Goal: Task Accomplishment & Management: Manage account settings

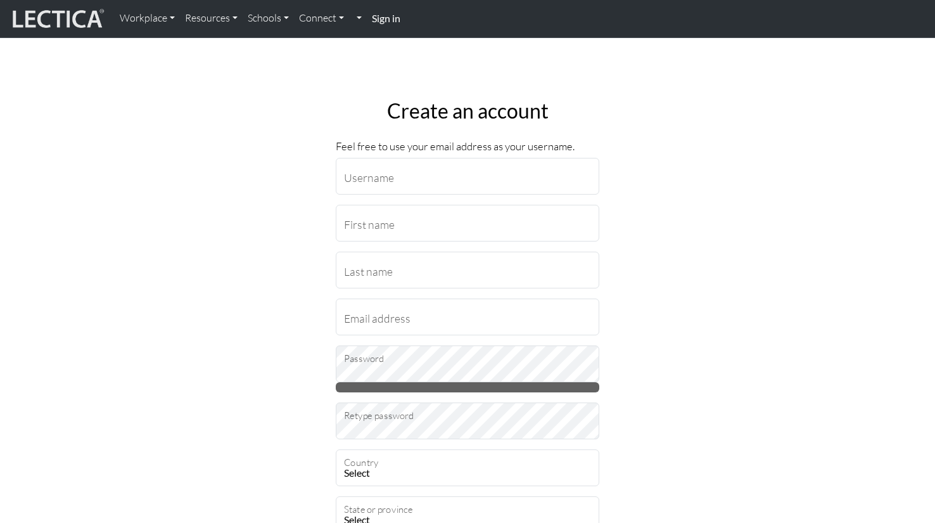
click at [414, 165] on input "Username" at bounding box center [468, 176] width 264 height 37
type input "elizabeth.burza@penske.com"
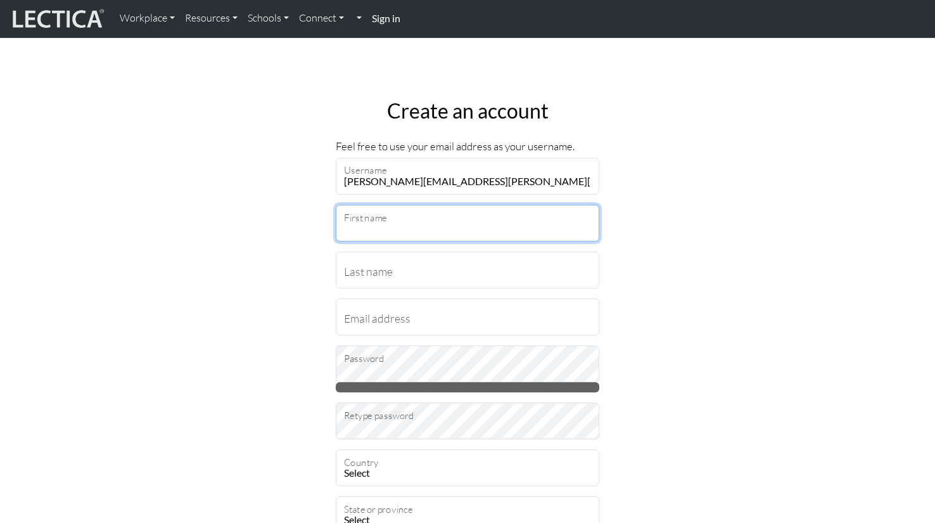
click at [422, 224] on input "First name" at bounding box center [468, 223] width 264 height 37
type input "Elizabeth"
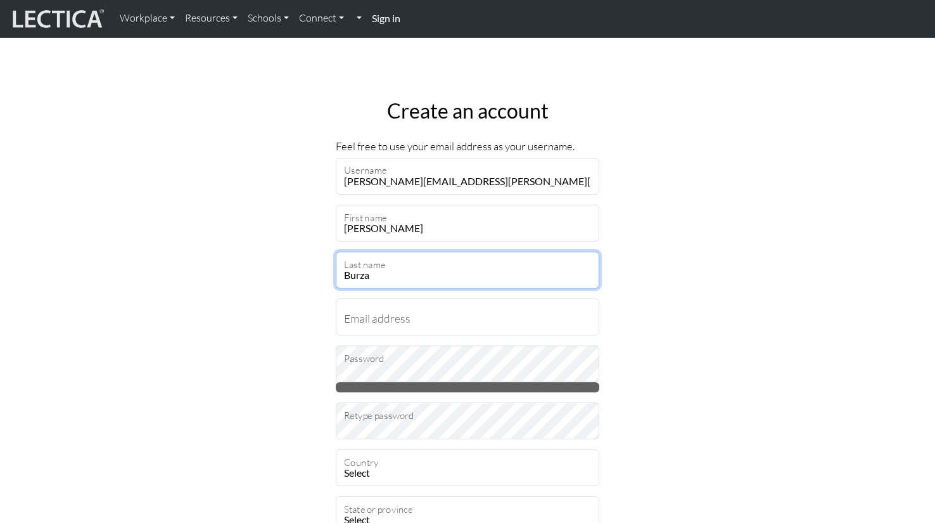
type input "Burza"
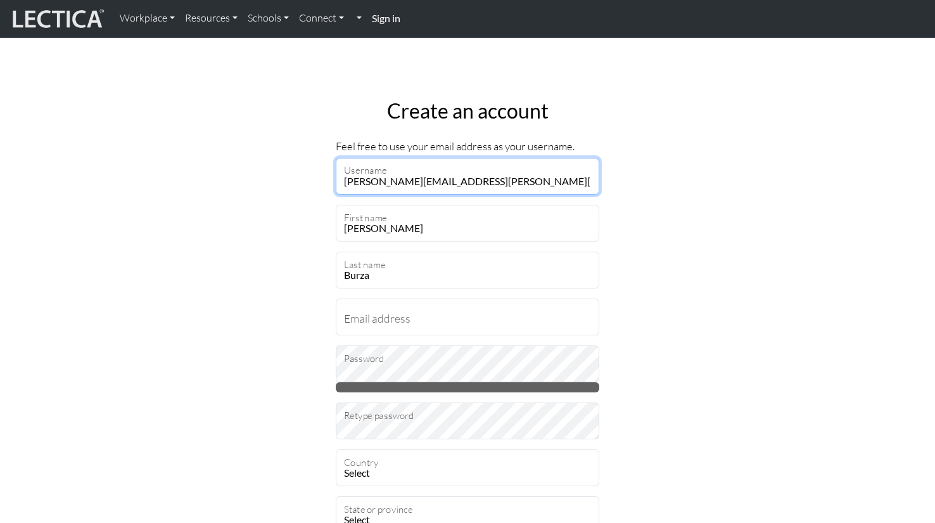
click at [461, 188] on input "[PERSON_NAME][EMAIL_ADDRESS][PERSON_NAME][DOMAIN_NAME]" at bounding box center [468, 176] width 264 height 37
drag, startPoint x: 478, startPoint y: 186, endPoint x: 336, endPoint y: 186, distance: 142.0
click at [336, 186] on input "[PERSON_NAME][EMAIL_ADDRESS][PERSON_NAME][DOMAIN_NAME]" at bounding box center [468, 176] width 264 height 37
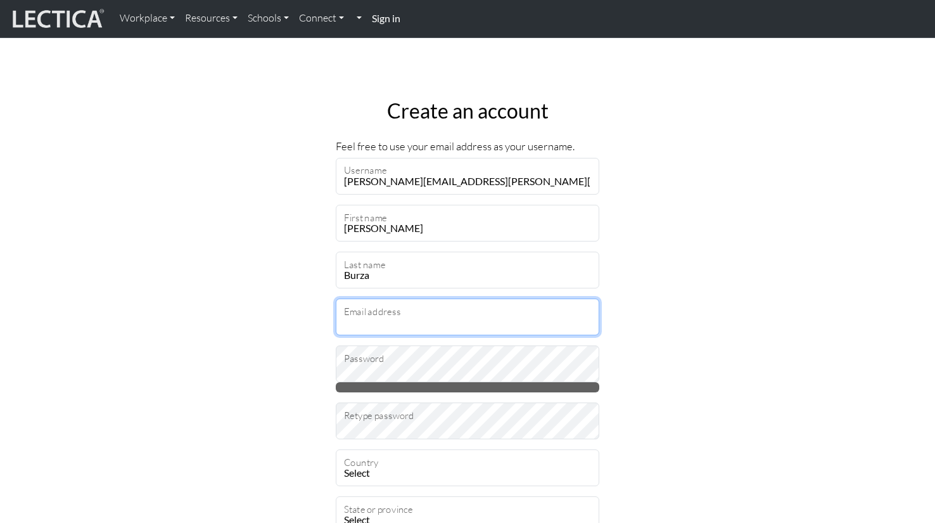
click at [407, 311] on input "Email address" at bounding box center [468, 316] width 264 height 37
paste input "[PERSON_NAME][EMAIL_ADDRESS][PERSON_NAME][DOMAIN_NAME]"
type input "[PERSON_NAME][EMAIL_ADDRESS][PERSON_NAME][DOMAIN_NAME]"
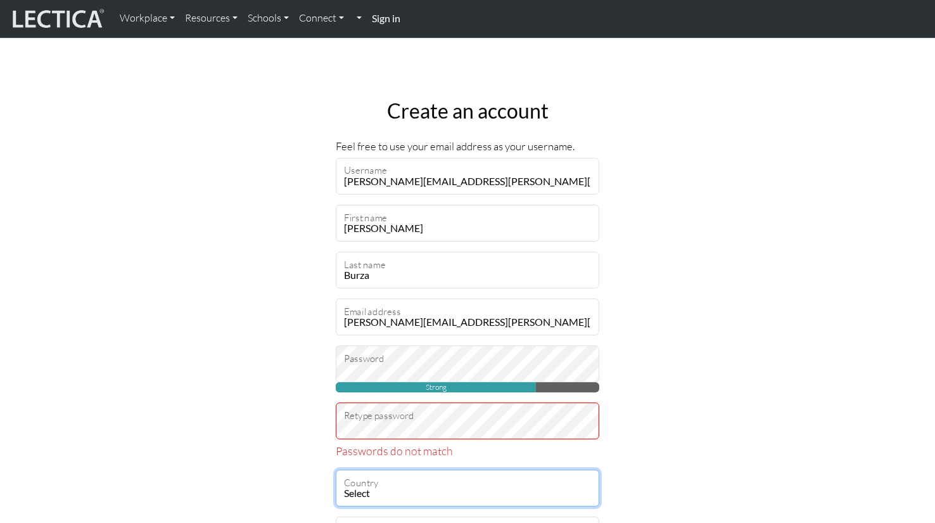
select select "237"
click at [336, 470] on select "Select Afghanistan A…land Islands Albania Algeria American Samoa Andorra Angola…" at bounding box center [468, 488] width 264 height 37
click at [446, 483] on select "Select Afghanistan A…land Islands Albania Algeria American Samoa Andorra Angola…" at bounding box center [468, 488] width 264 height 37
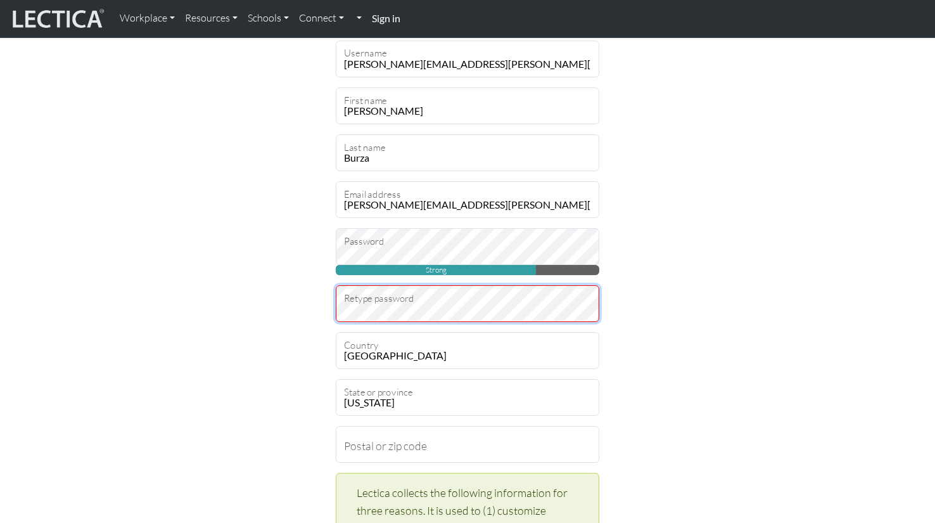
scroll to position [127, 0]
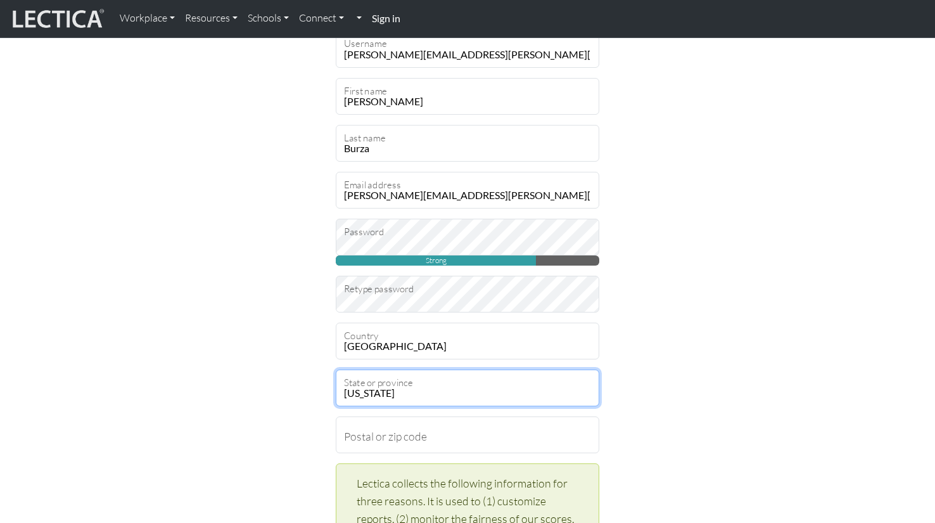
click at [398, 395] on select "Alabama Alaska American Samoa Arizona Arkansas Armed Forces Americas Armed Forc…" at bounding box center [468, 387] width 264 height 37
select select "11663"
click at [336, 369] on select "Alabama Alaska American Samoa Arizona Arkansas Armed Forces Americas Armed Forc…" at bounding box center [468, 387] width 264 height 37
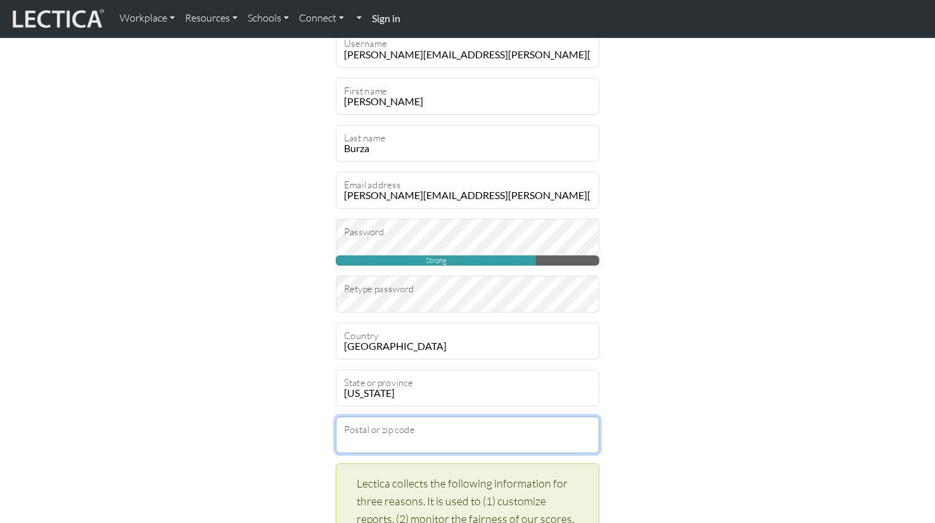
click at [425, 433] on input "Postal or zip code" at bounding box center [468, 434] width 264 height 37
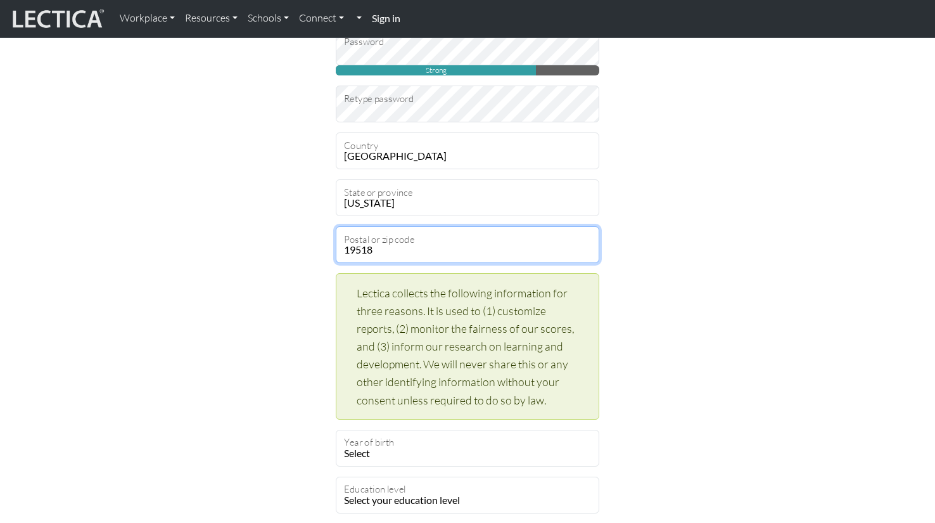
scroll to position [380, 0]
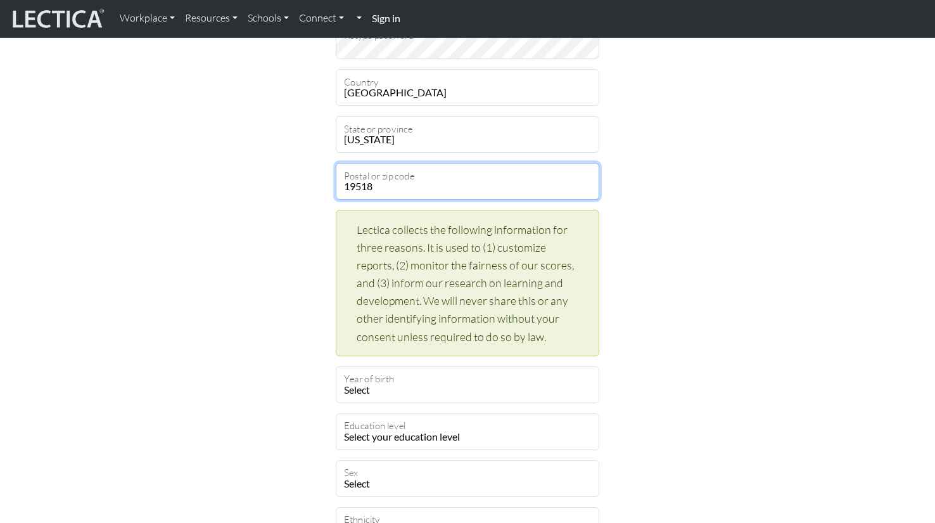
type input "19518"
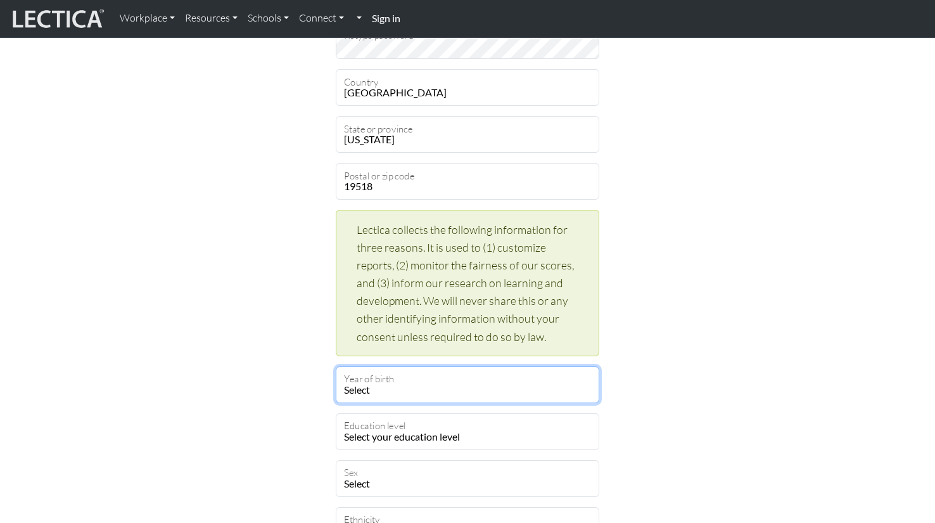
click at [382, 388] on select "Select 2019 2018 2017 2016 2015 2014 2013 2012 2011 2010 2009 2008 2007 2006 20…" at bounding box center [468, 384] width 264 height 37
select select "1983"
click at [336, 366] on select "Select 2019 2018 2017 2016 2015 2014 2013 2012 2011 2010 2009 2008 2007 2006 20…" at bounding box center [468, 384] width 264 height 37
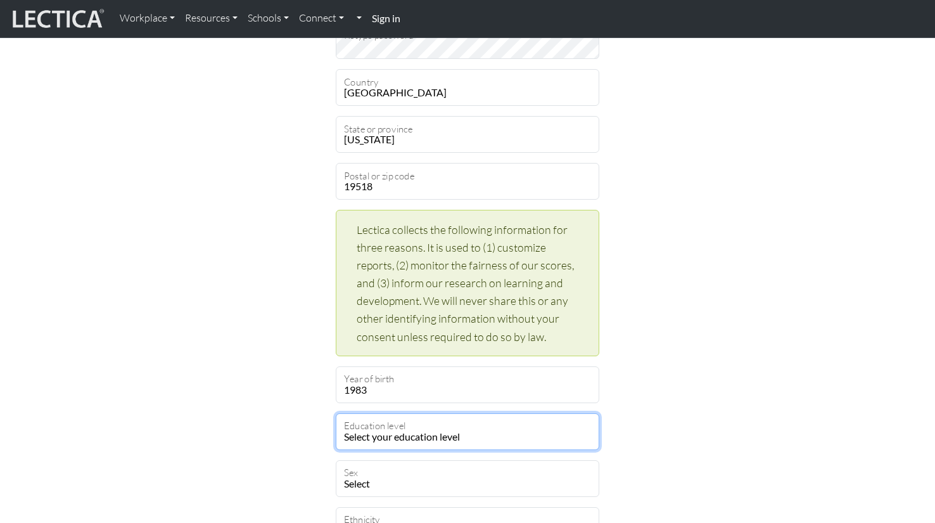
click at [447, 445] on select "Select your education level toddler pre-pre-pre-k pre-pre-k pre-k Kindergarten …" at bounding box center [468, 431] width 264 height 37
select select "21"
click at [336, 413] on select "Select your education level toddler pre-pre-pre-k pre-pre-k pre-k Kindergarten …" at bounding box center [468, 431] width 264 height 37
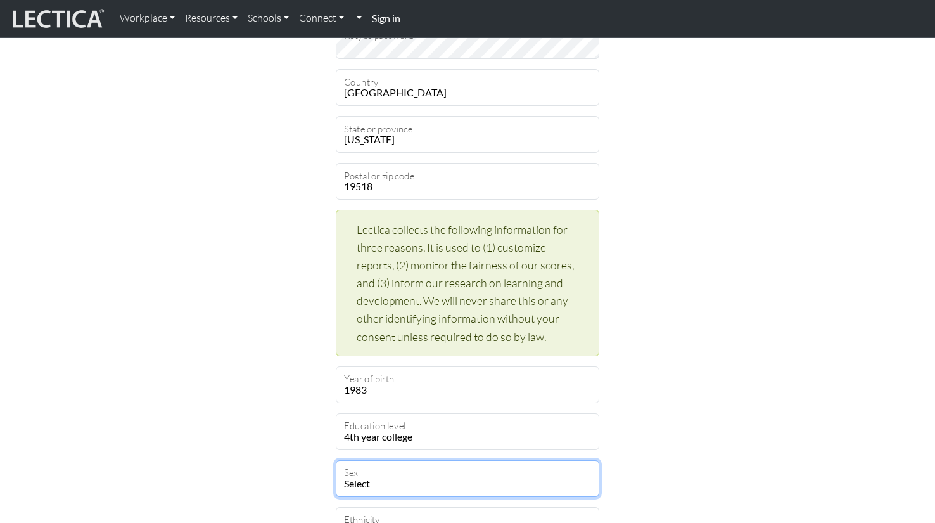
click at [388, 486] on select "Select Male Female Binary Non-binary Opt out" at bounding box center [468, 478] width 264 height 37
select select "female"
click at [336, 460] on select "Select Male Female Binary Non-binary Opt out" at bounding box center [468, 478] width 264 height 37
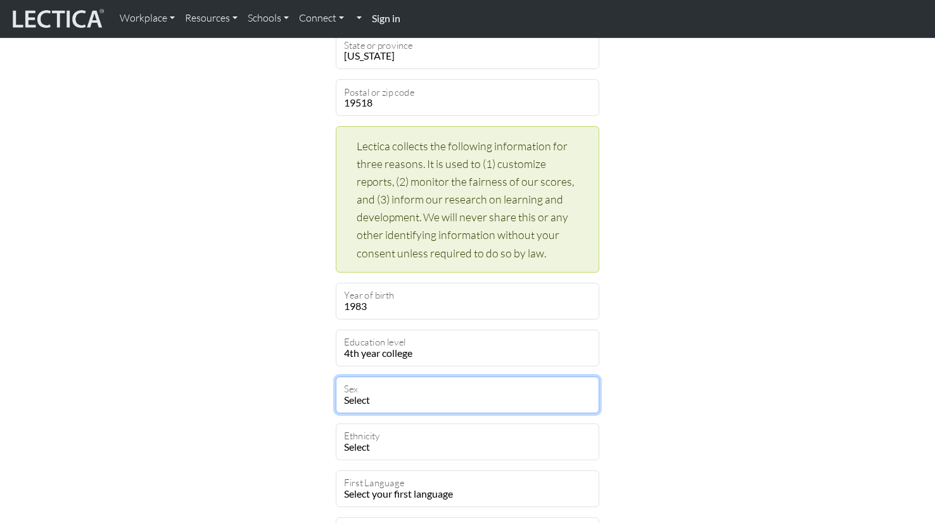
scroll to position [507, 0]
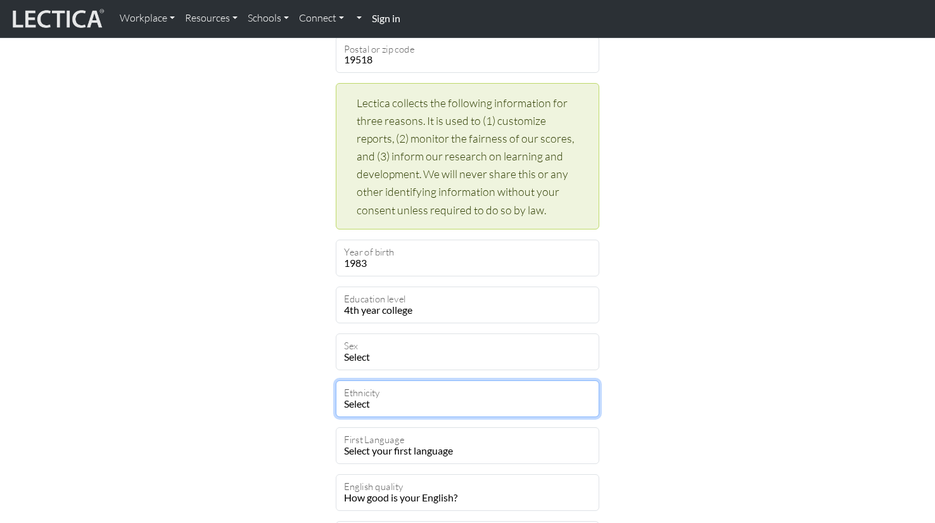
click at [380, 406] on select "Select African Asian Black Carribean Caucasian Central American Eurasian Indian…" at bounding box center [468, 398] width 264 height 37
select select "101"
click at [336, 380] on select "Select African Asian Black Carribean Caucasian Central American Eurasian Indian…" at bounding box center [468, 398] width 264 height 37
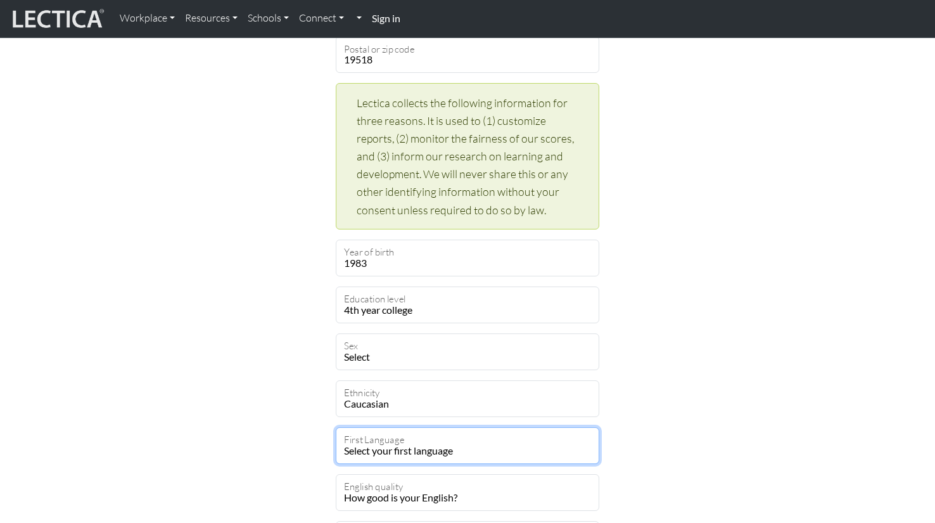
click at [413, 446] on select "Select your first language Abkhazian Achinese Acoli Adangme Adyghe Afar Afrihil…" at bounding box center [468, 445] width 264 height 37
select select "1927"
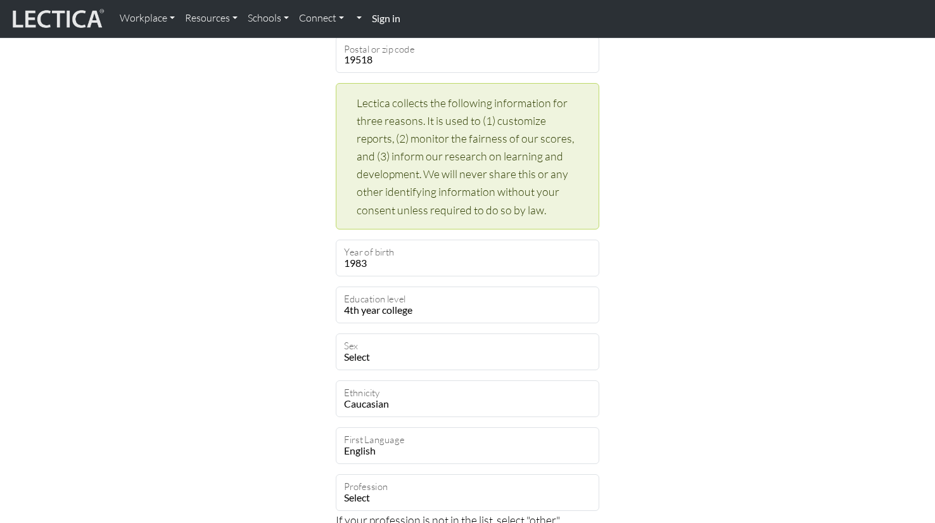
click at [664, 398] on div "Create an account Feel free to use your email address as your username. elizabe…" at bounding box center [467, 127] width 837 height 1091
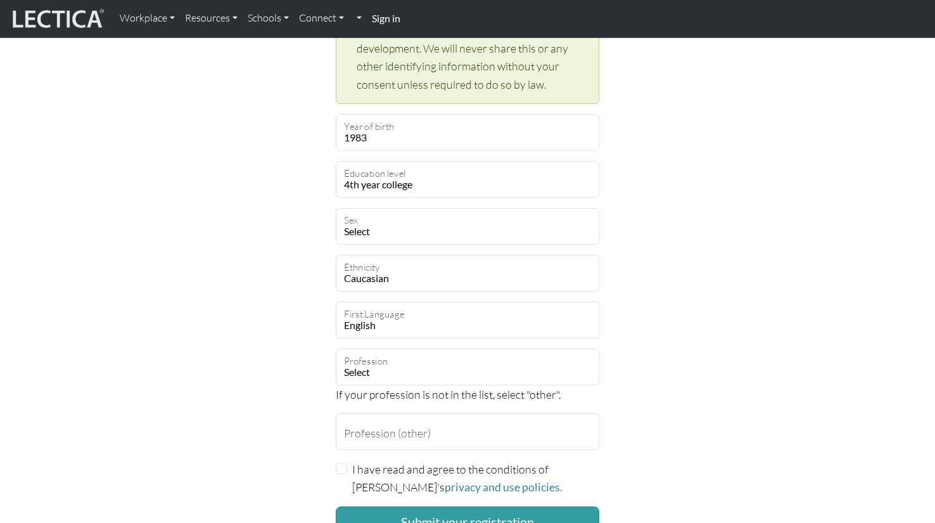
scroll to position [634, 0]
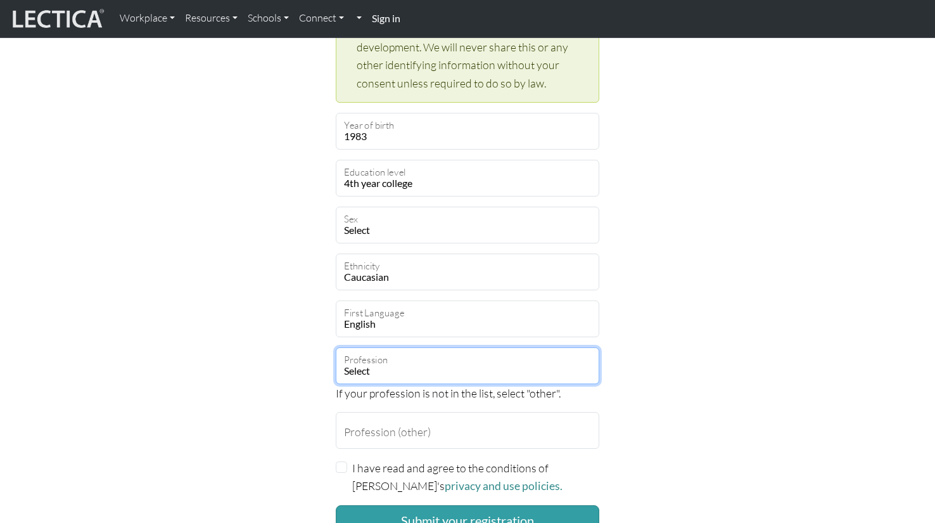
click at [402, 370] on select "Select academic accounting/finance administration arts: performing arts: visual…" at bounding box center [468, 365] width 264 height 37
select select "62"
click at [336, 347] on select "Select academic accounting/finance administration arts: performing arts: visual…" at bounding box center [468, 365] width 264 height 37
click at [684, 362] on div "Create an account Feel free to use your email address as your username. elizabe…" at bounding box center [467, 0] width 837 height 1091
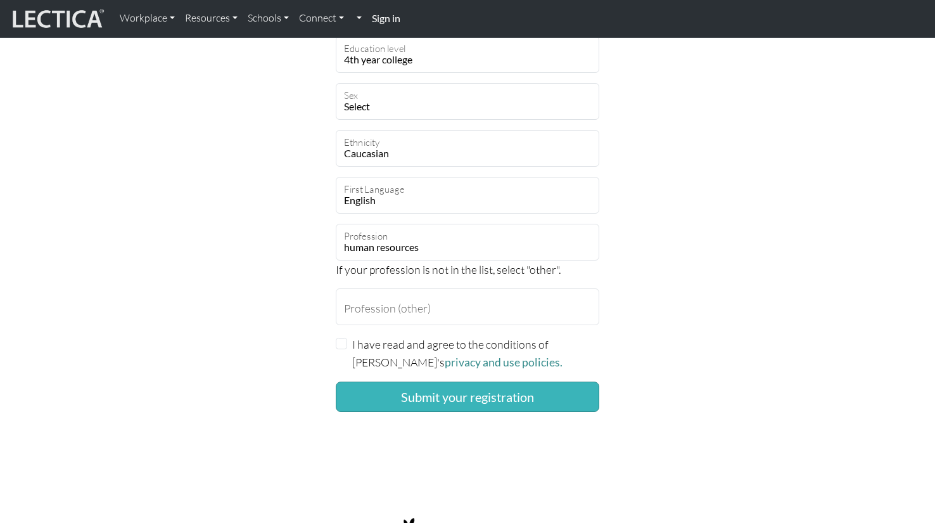
scroll to position [760, 0]
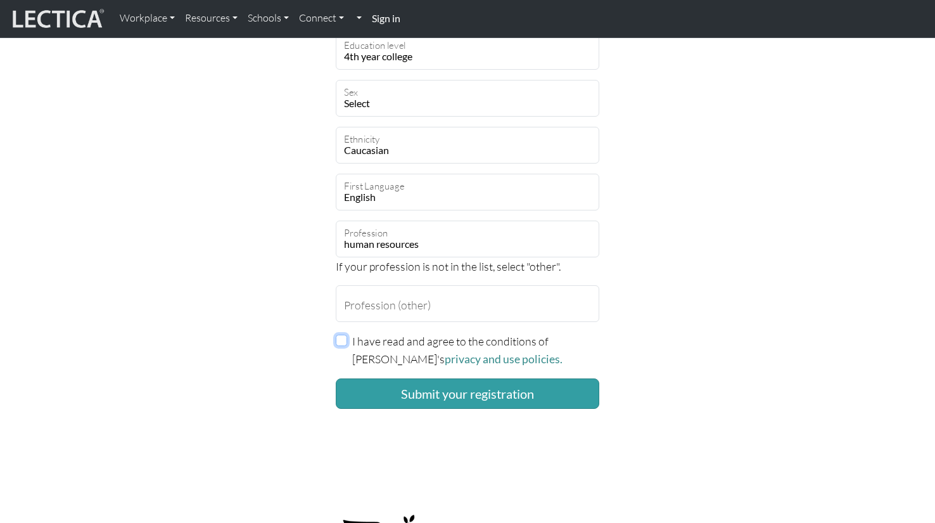
click at [337, 339] on input "I have read and agree to the conditions of Lectica's privacy and use policies." at bounding box center [341, 340] width 11 height 11
checkbox input "true"
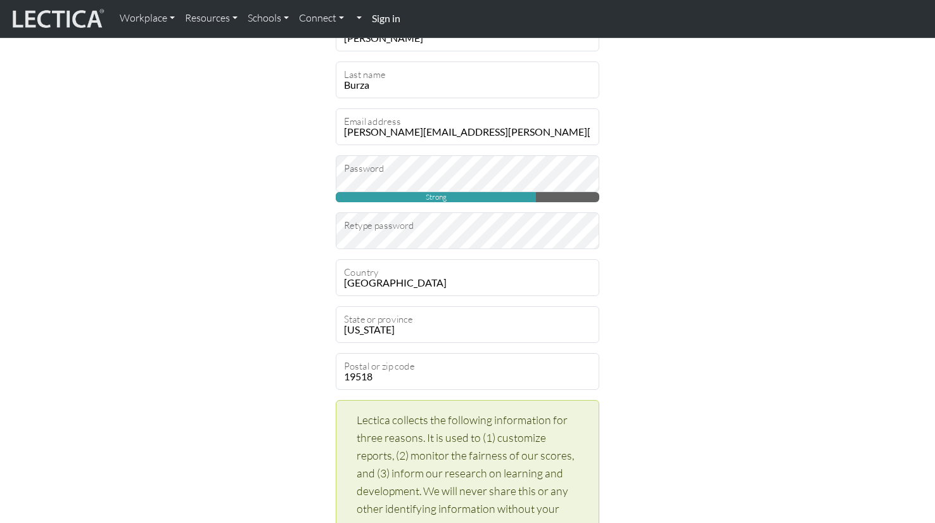
scroll to position [0, 0]
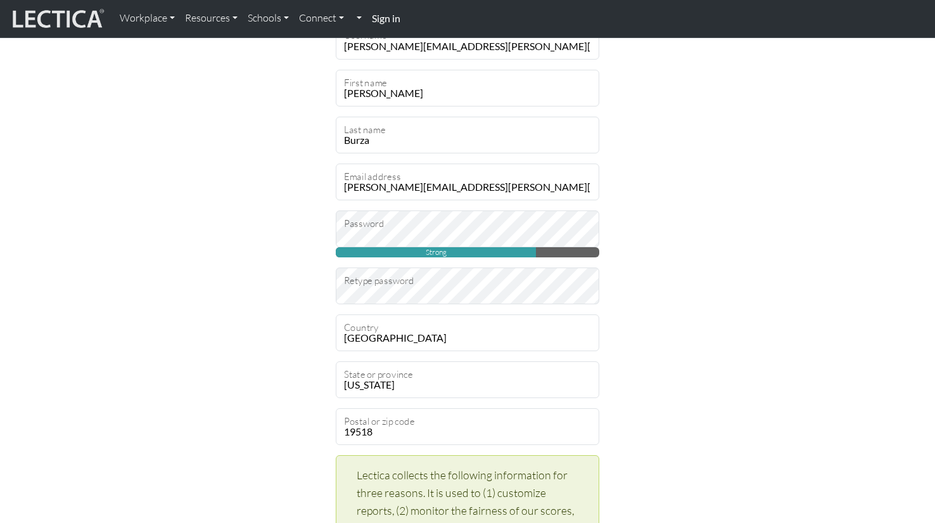
scroll to position [253, 0]
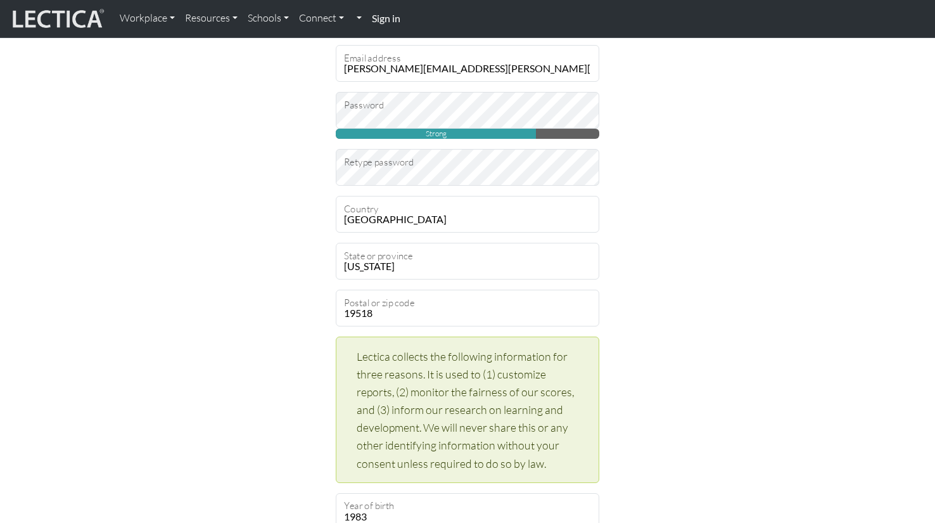
click at [724, 21] on div "Workplace Assessments Why LectaTests? About LectaTests Leadership Leader develo…" at bounding box center [525, 18] width 821 height 27
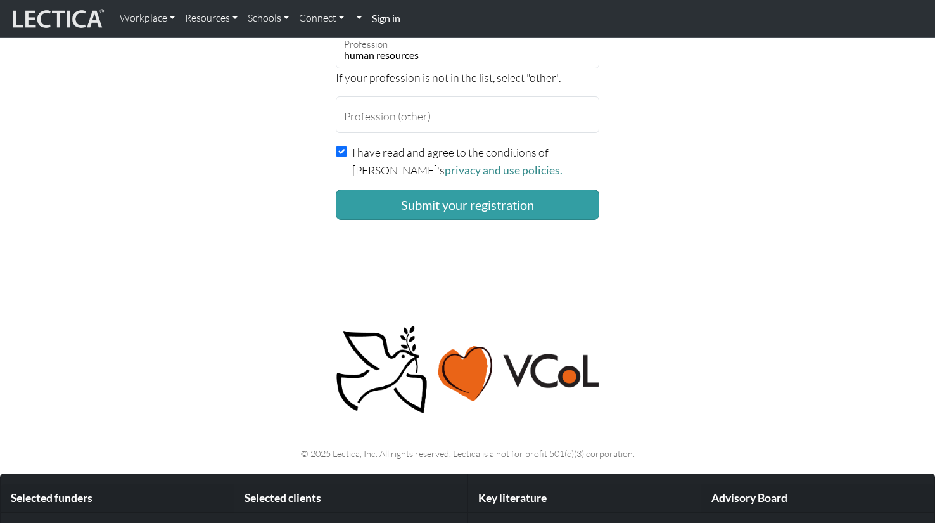
scroll to position [951, 0]
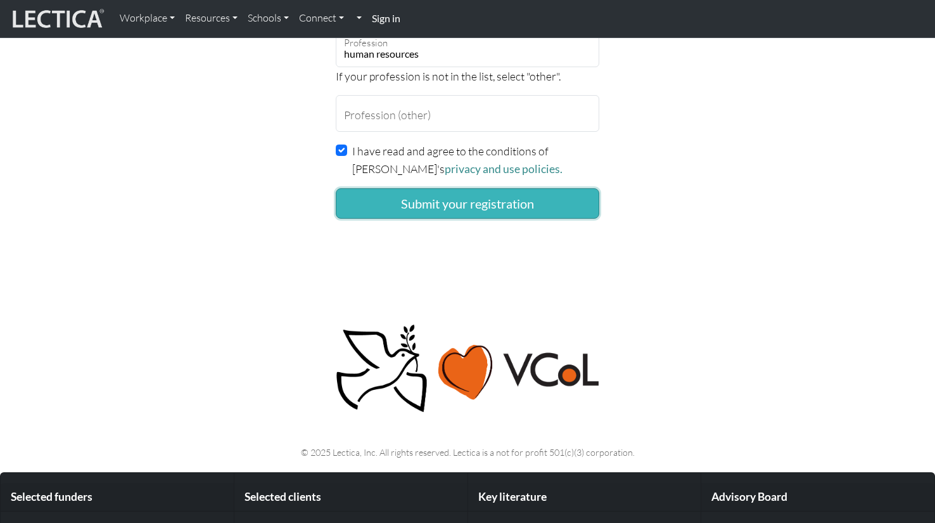
click at [442, 204] on button "Submit your registration" at bounding box center [468, 203] width 264 height 30
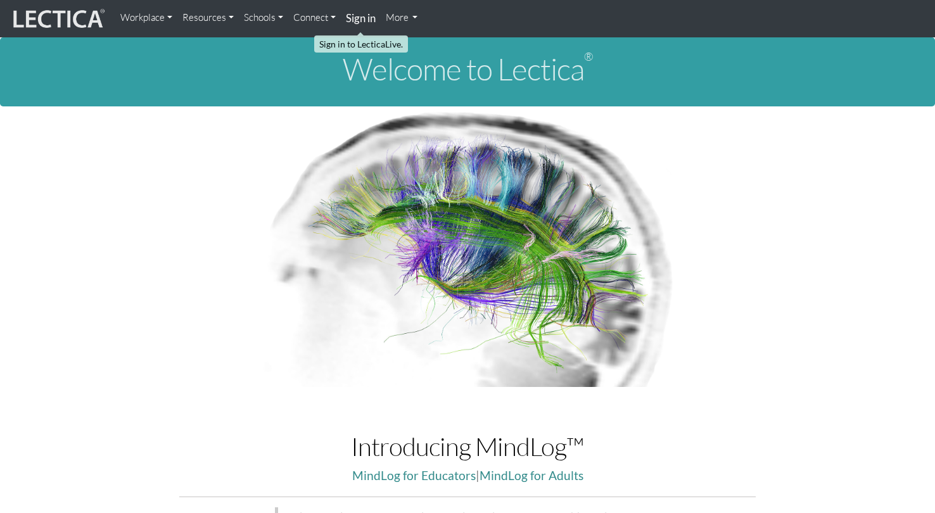
click at [364, 22] on strong "Sign in" at bounding box center [361, 17] width 30 height 13
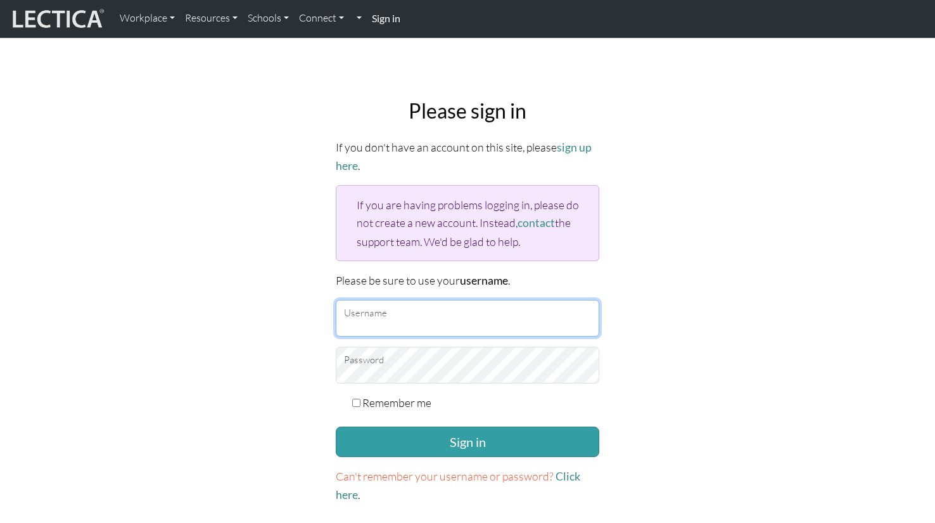
click at [400, 328] on input "Username" at bounding box center [468, 318] width 264 height 37
type input "[PERSON_NAME][EMAIL_ADDRESS][PERSON_NAME][DOMAIN_NAME]"
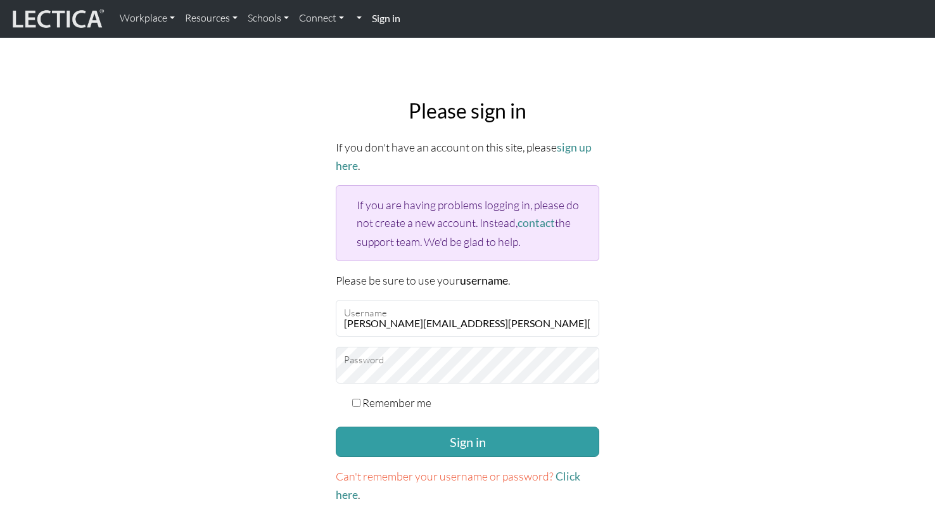
click at [359, 402] on input "Remember me" at bounding box center [356, 403] width 8 height 8
checkbox input "true"
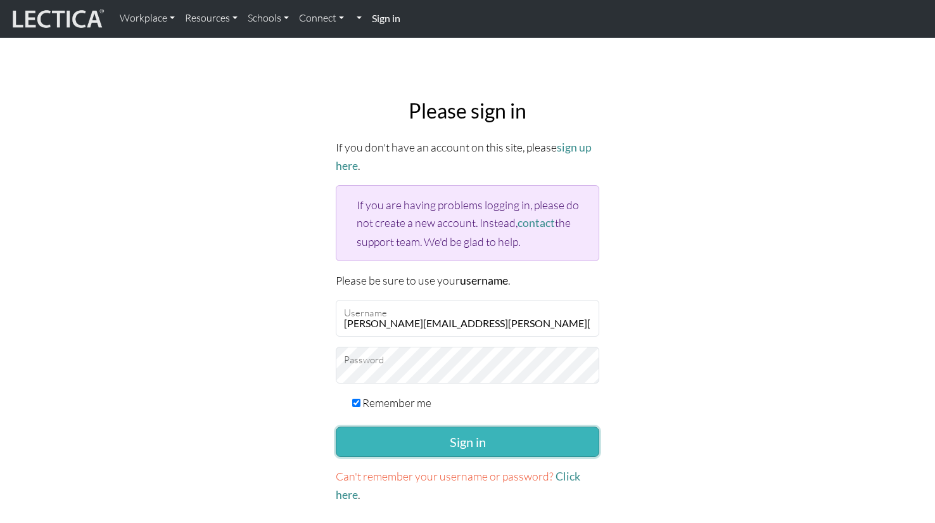
click at [460, 439] on button "Sign in" at bounding box center [468, 441] width 264 height 30
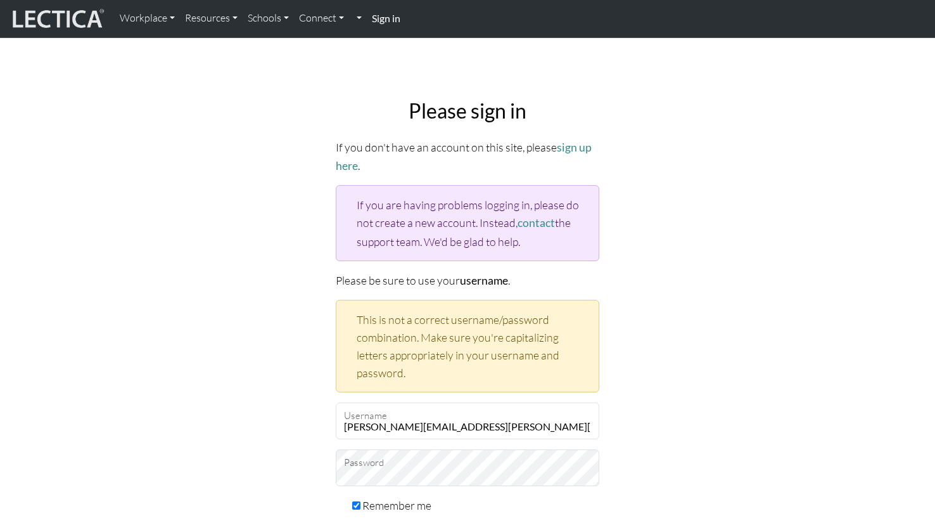
click at [89, 291] on div "Please sign in If you don't have an account on this site, please sign up here .…" at bounding box center [467, 353] width 837 height 529
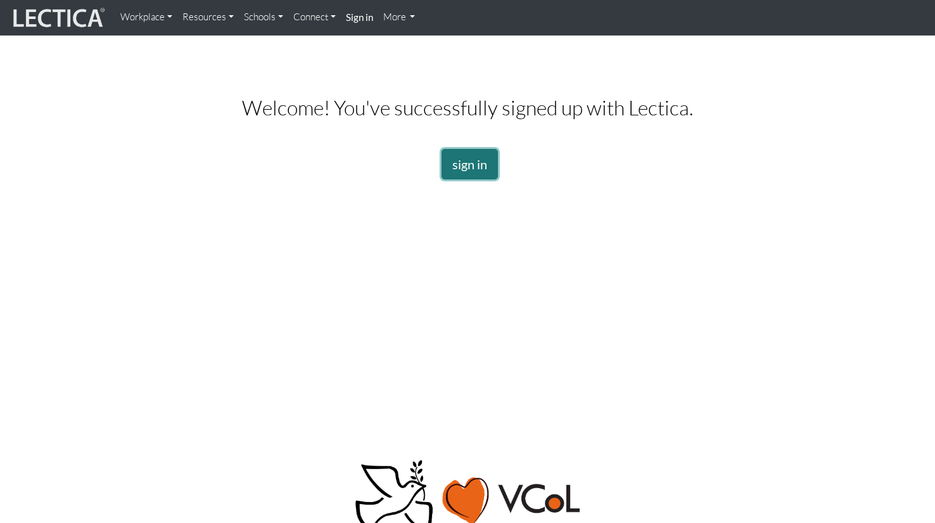
click at [475, 167] on link "sign in" at bounding box center [470, 164] width 56 height 30
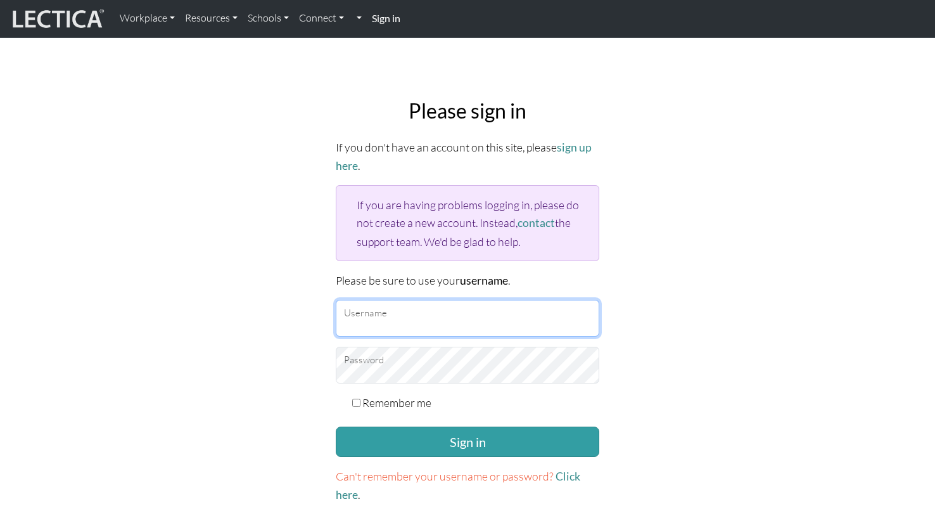
click at [448, 319] on input "Username" at bounding box center [468, 318] width 264 height 37
type input "[PERSON_NAME][EMAIL_ADDRESS][PERSON_NAME][DOMAIN_NAME]"
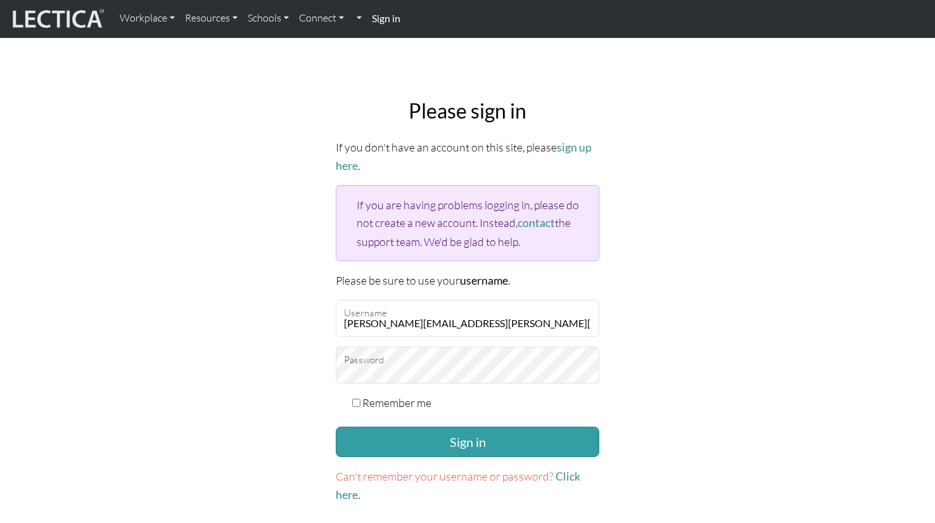
click at [359, 399] on input "Remember me" at bounding box center [356, 403] width 8 height 8
checkbox input "true"
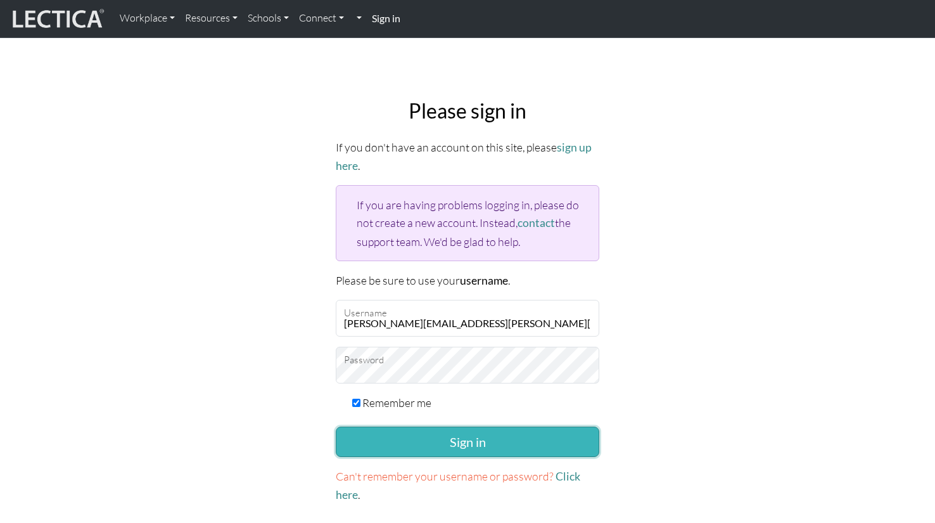
click at [444, 444] on button "Sign in" at bounding box center [468, 441] width 264 height 30
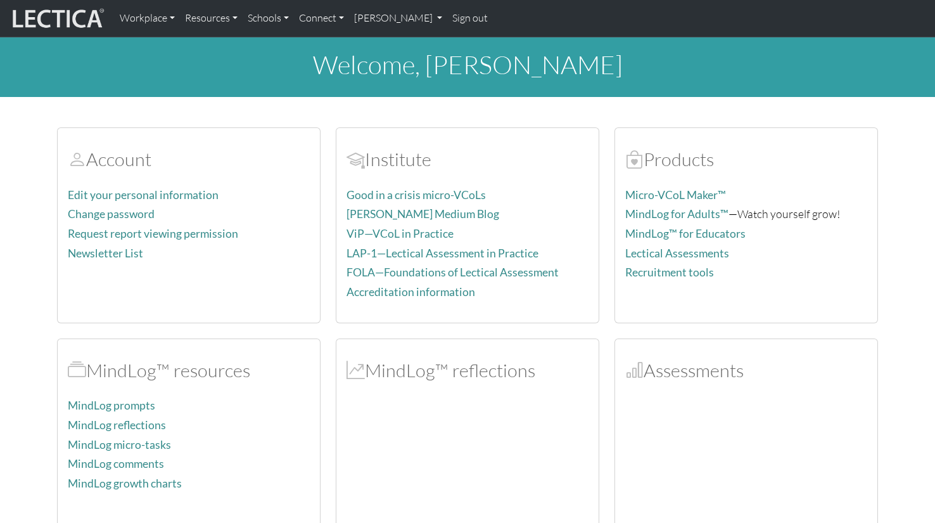
click at [32, 375] on section "Account Edit your personal information Change password Request report viewing p…" at bounding box center [467, 323] width 935 height 423
click at [51, 253] on div "Account Edit your personal information Change password Request report viewing p…" at bounding box center [188, 225] width 279 height 196
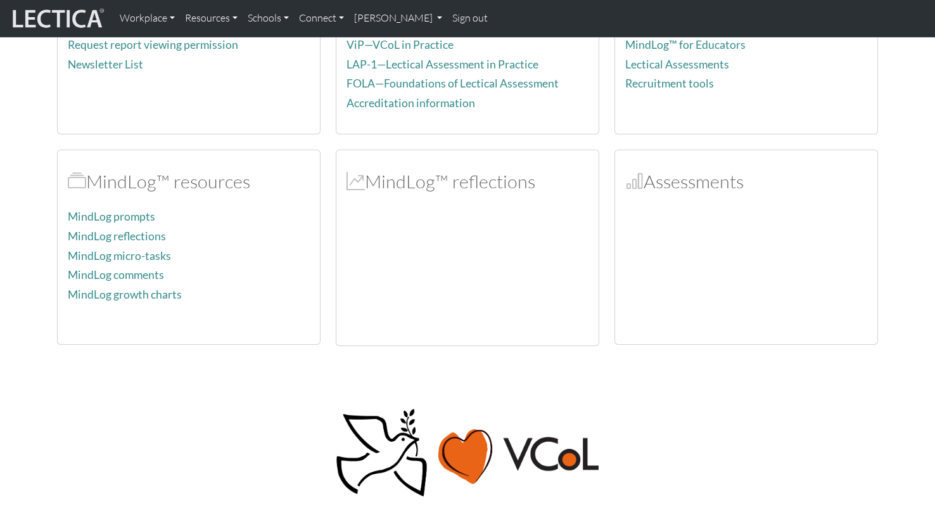
scroll to position [190, 0]
click at [65, 439] on p at bounding box center [467, 452] width 821 height 92
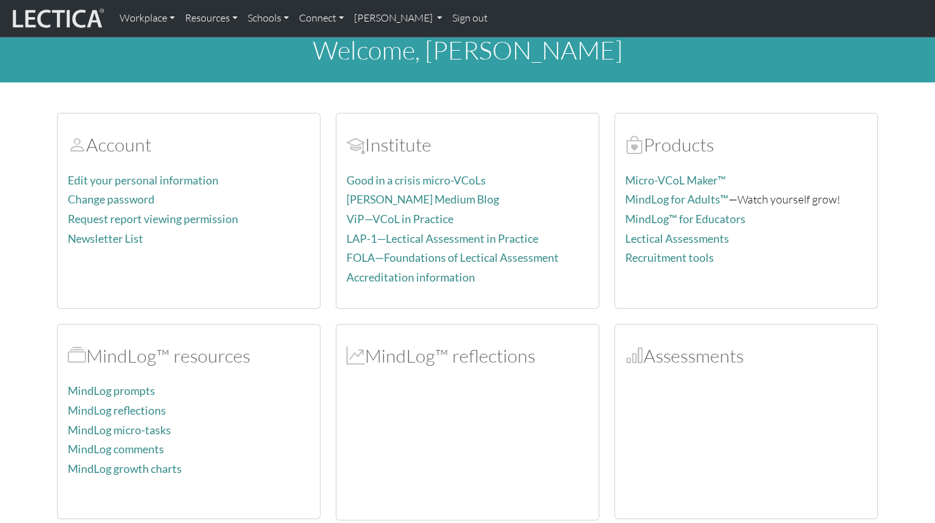
scroll to position [0, 0]
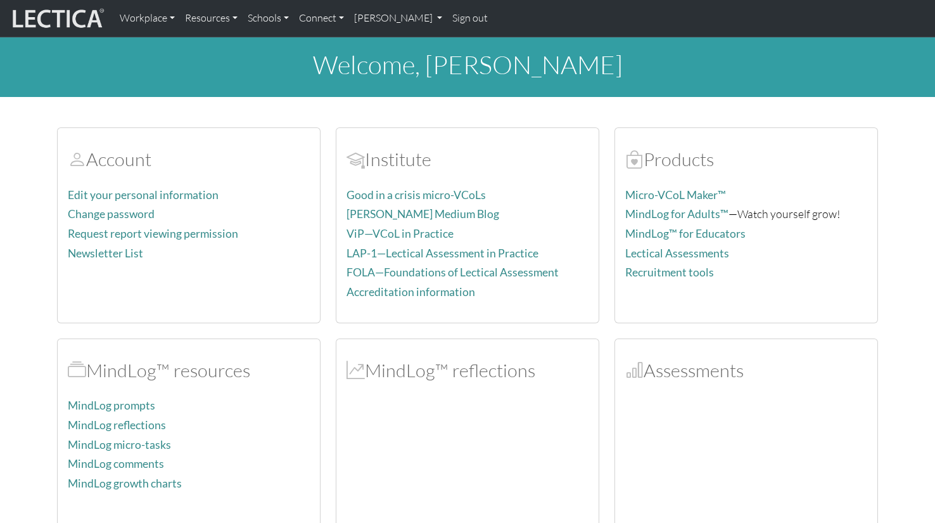
click at [47, 471] on section "Account Edit your personal information Change password Request report viewing p…" at bounding box center [467, 323] width 935 height 423
click at [149, 191] on link "Edit your personal information" at bounding box center [143, 194] width 151 height 13
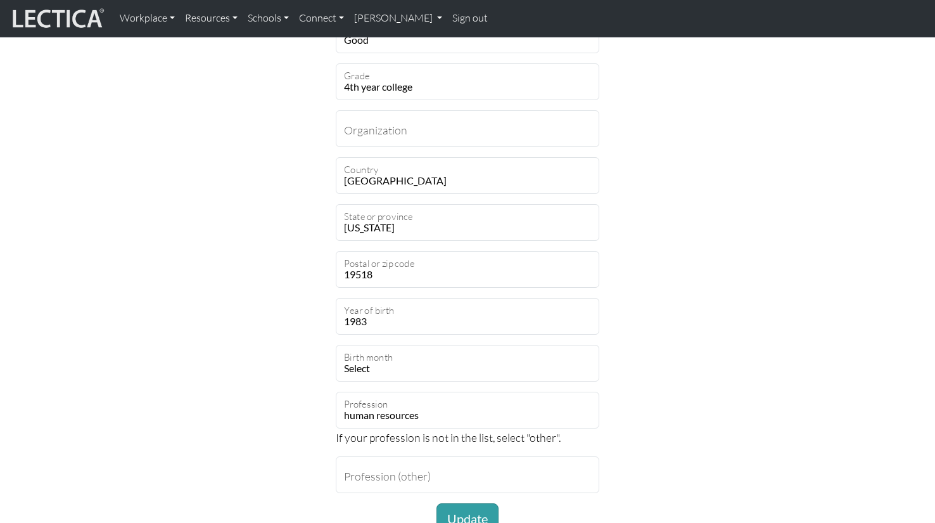
scroll to position [634, 0]
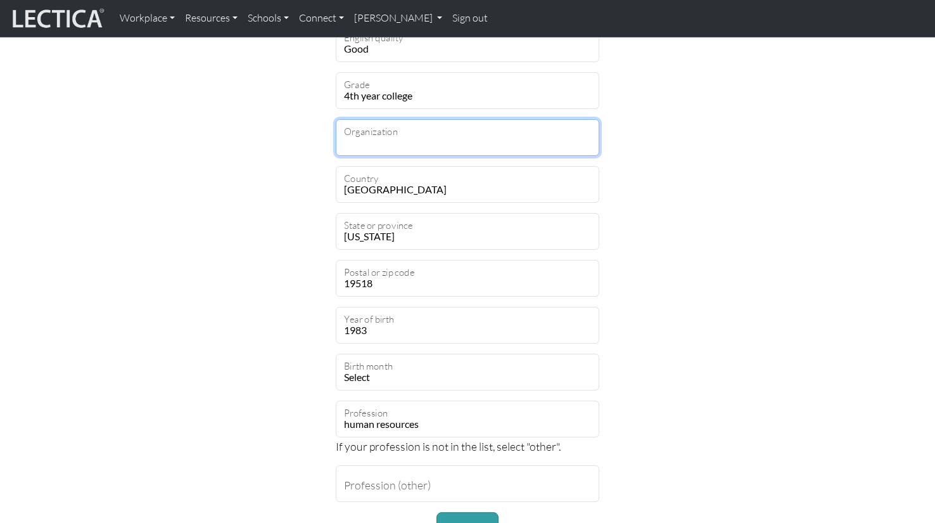
click at [440, 139] on input "Organization" at bounding box center [468, 137] width 264 height 37
click at [390, 144] on input "Organization" at bounding box center [468, 137] width 264 height 37
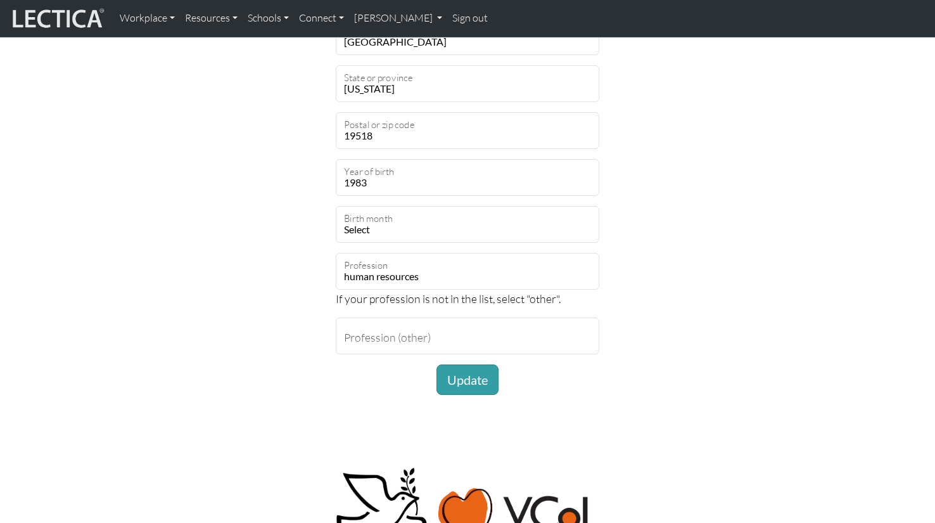
scroll to position [824, 0]
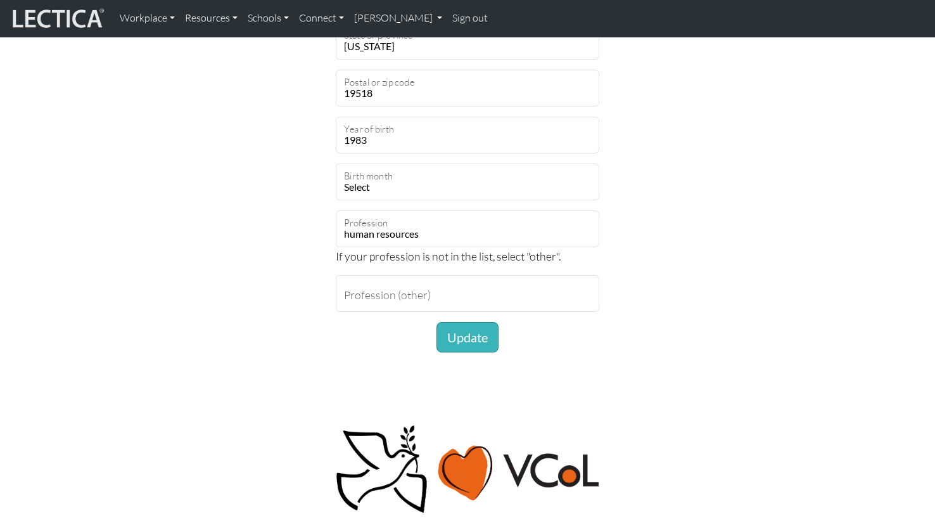
type input "Penske"
click at [466, 343] on button "Update" at bounding box center [468, 337] width 62 height 30
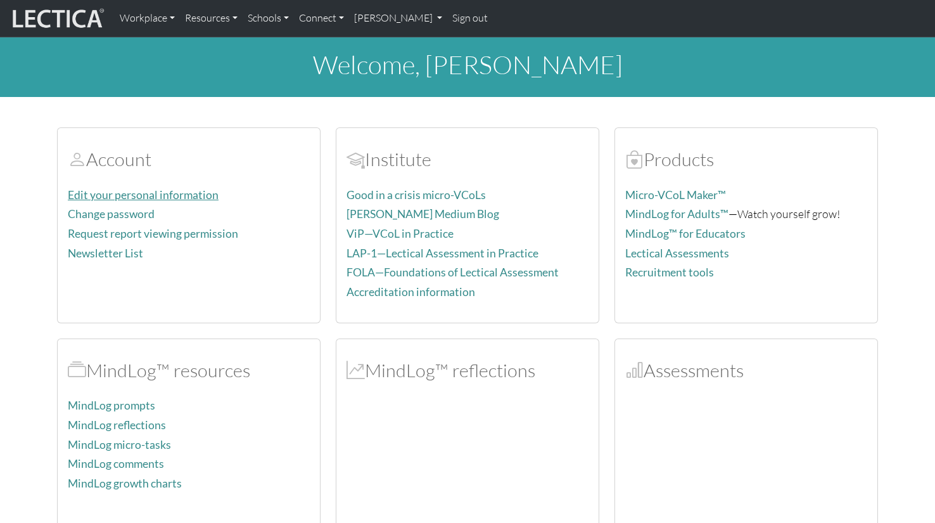
click at [151, 195] on link "Edit your personal information" at bounding box center [143, 194] width 151 height 13
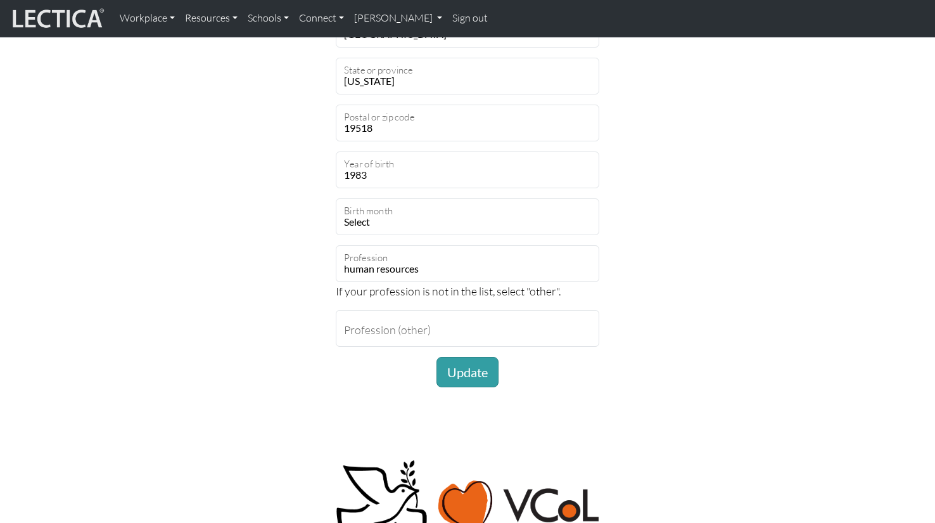
scroll to position [824, 0]
